Goal: Information Seeking & Learning: Check status

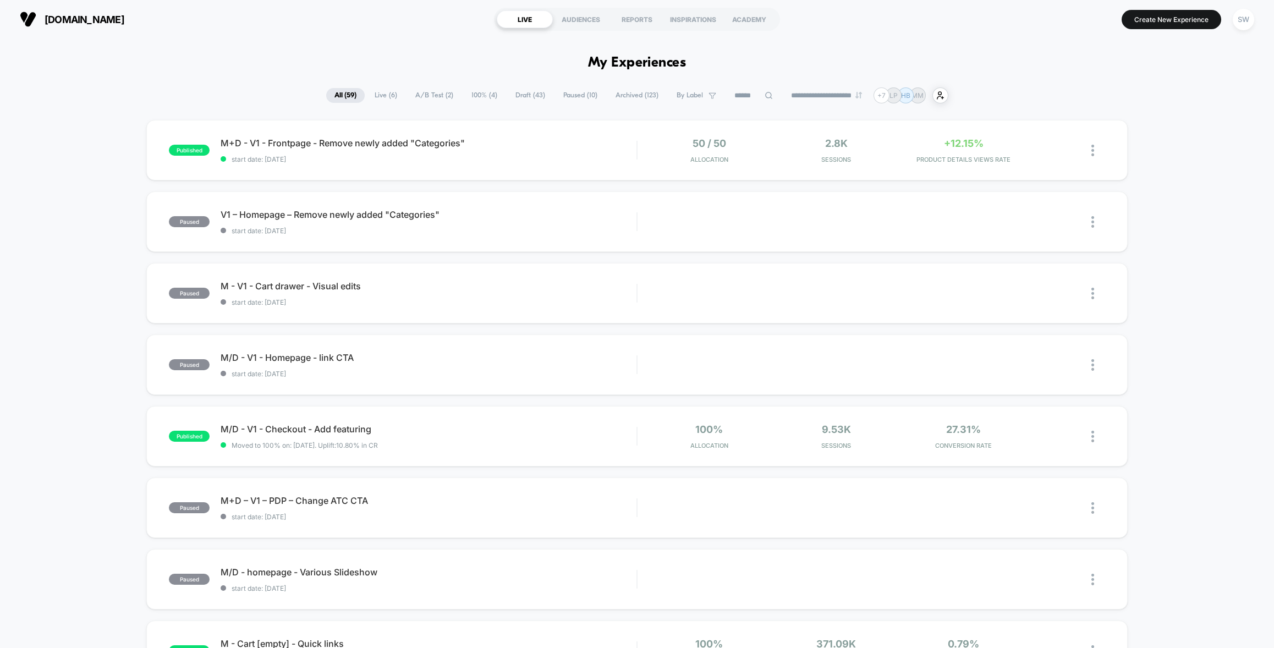
click at [416, 94] on span "A/B Test ( 2 )" at bounding box center [434, 95] width 54 height 15
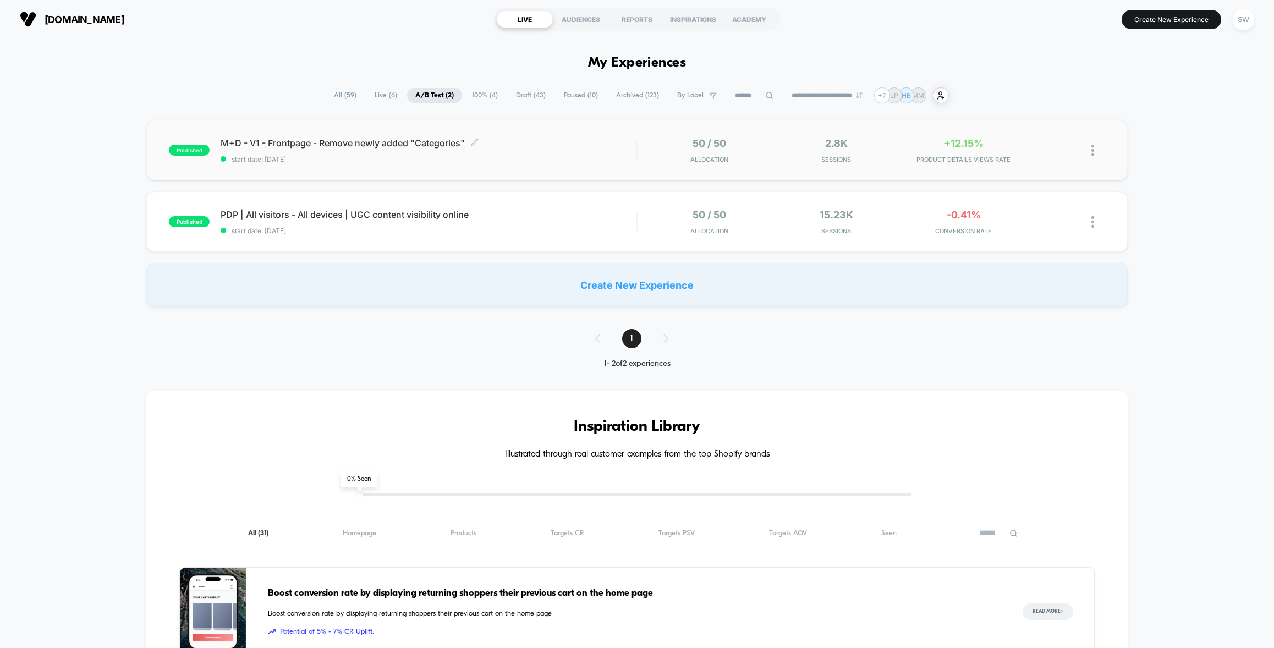
click at [539, 142] on span "M+D - V1 - Frontpage - Remove newly added "Categories" Click to edit experience…" at bounding box center [429, 143] width 416 height 11
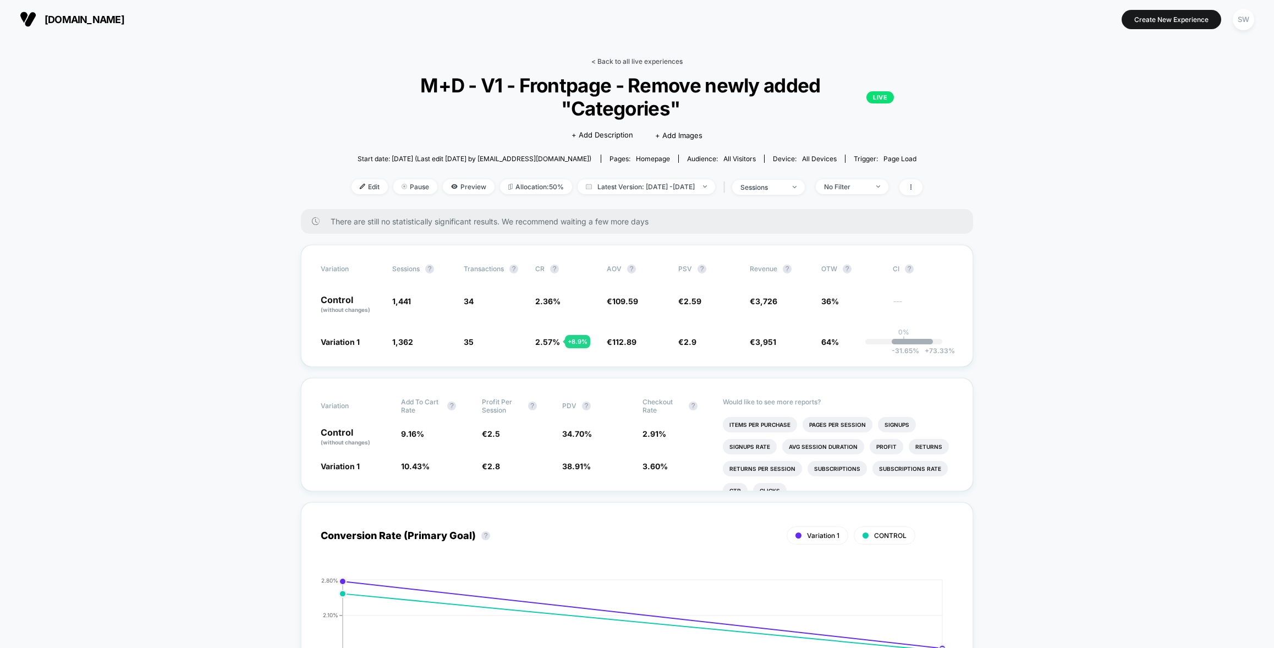
click at [652, 62] on link "< Back to all live experiences" at bounding box center [636, 61] width 91 height 8
